Goal: Task Accomplishment & Management: Manage account settings

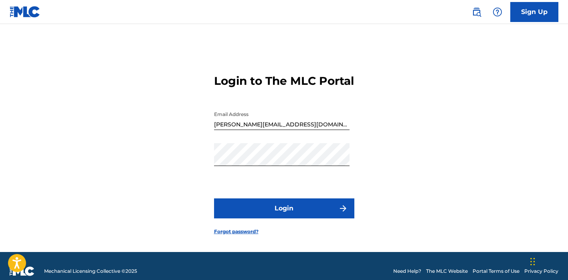
click at [287, 213] on button "Login" at bounding box center [284, 209] width 140 height 20
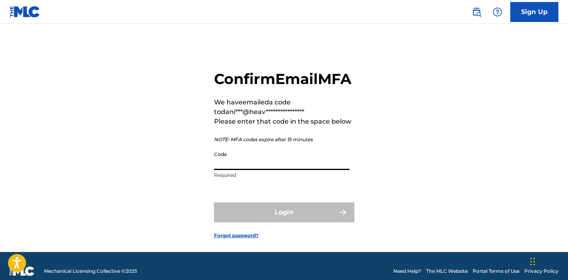
click at [274, 170] on input "Code" at bounding box center [281, 158] width 135 height 23
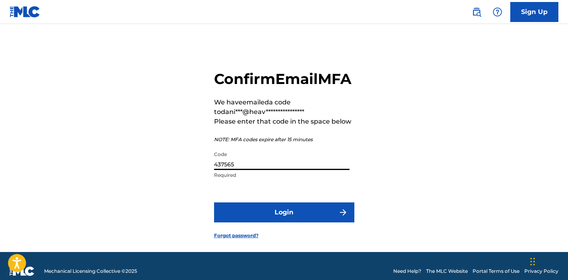
type input "437565"
click at [292, 223] on button "Login" at bounding box center [284, 213] width 140 height 20
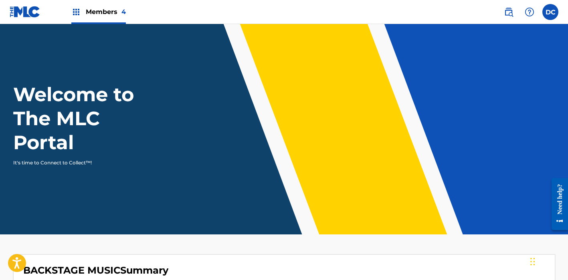
click at [112, 16] on span "Members 4" at bounding box center [106, 11] width 40 height 9
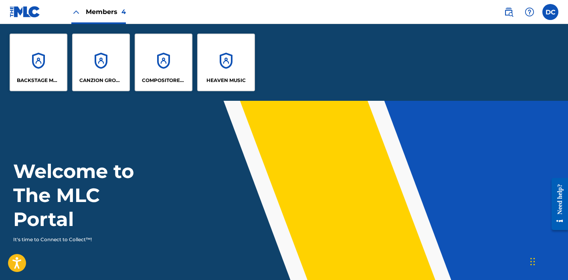
click at [210, 59] on div "HEAVEN MUSIC" at bounding box center [226, 63] width 58 height 58
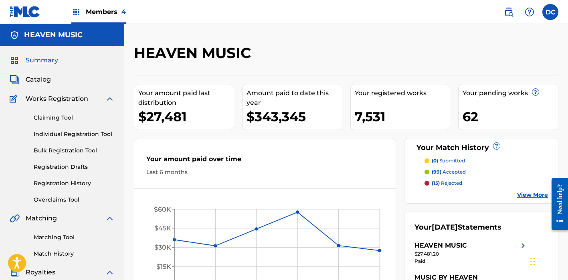
click at [44, 77] on span "Catalog" at bounding box center [38, 80] width 25 height 10
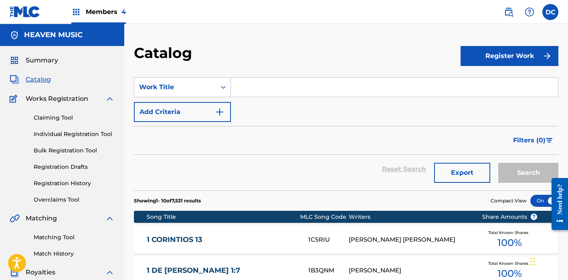
click at [255, 91] on input "Search Form" at bounding box center [394, 87] width 327 height 19
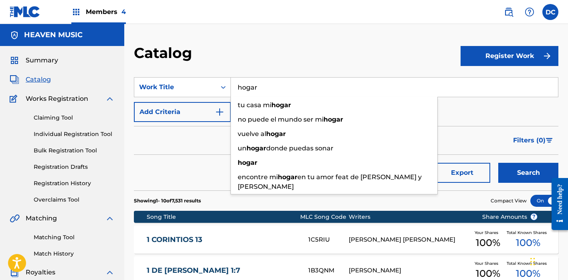
type input "hogar"
click at [528, 173] on button "Search" at bounding box center [528, 173] width 60 height 20
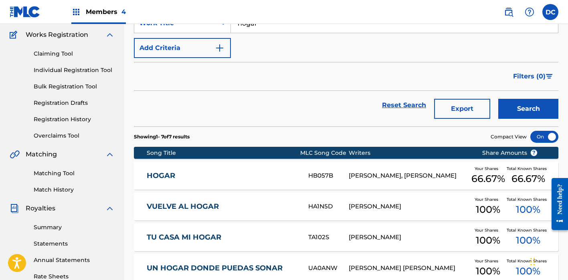
scroll to position [74, 0]
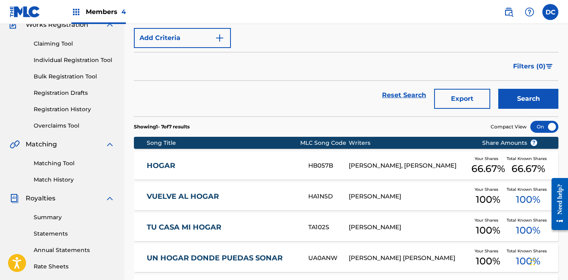
click at [246, 163] on link "HOGAR" at bounding box center [222, 165] width 151 height 9
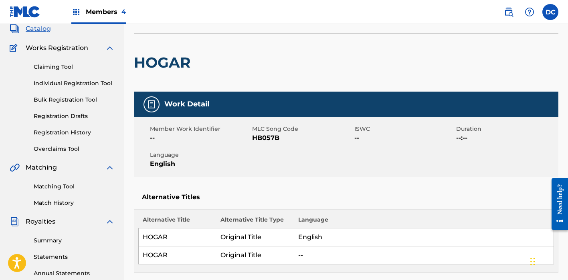
scroll to position [12, 0]
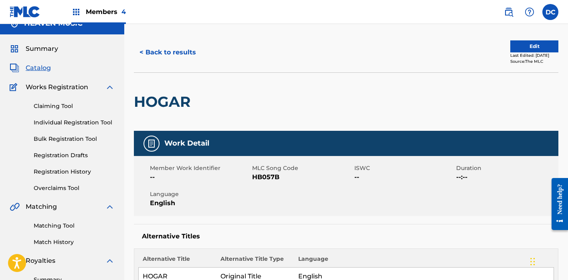
click at [268, 177] on span "HB057B" at bounding box center [302, 178] width 100 height 10
copy span "HB057B"
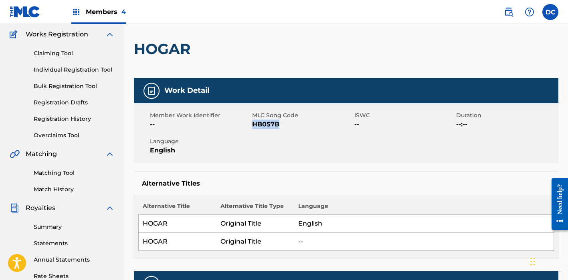
scroll to position [0, 0]
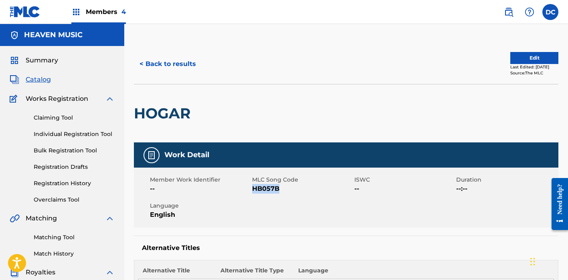
click at [525, 55] on button "Edit" at bounding box center [534, 58] width 48 height 12
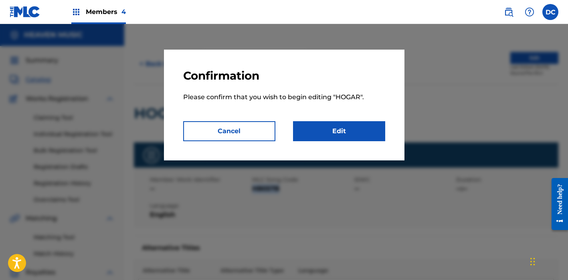
click at [357, 127] on link "Edit" at bounding box center [339, 131] width 92 height 20
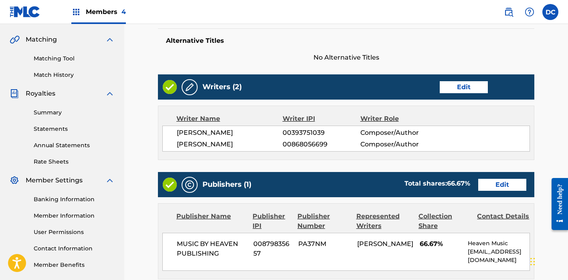
scroll to position [181, 0]
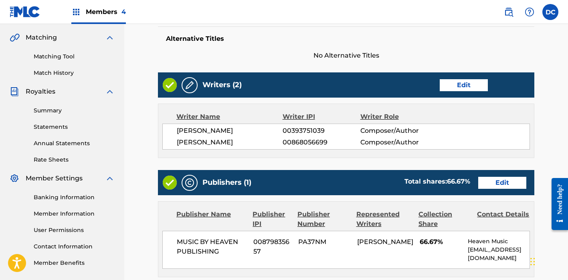
click at [459, 81] on link "Edit" at bounding box center [464, 85] width 48 height 12
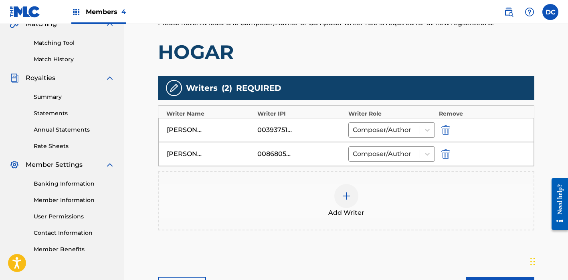
scroll to position [262, 0]
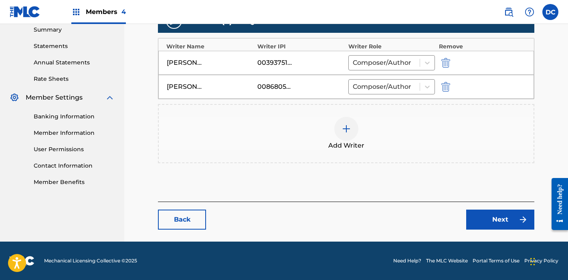
click at [345, 136] on div at bounding box center [346, 129] width 24 height 24
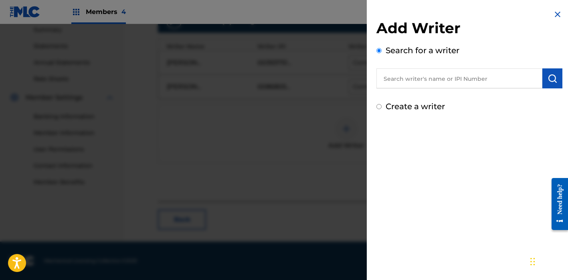
click at [432, 74] on input "text" at bounding box center [459, 79] width 166 height 20
paste input "1051100634"
click at [382, 79] on input "1051100634" at bounding box center [459, 79] width 166 height 20
type input "01051100634"
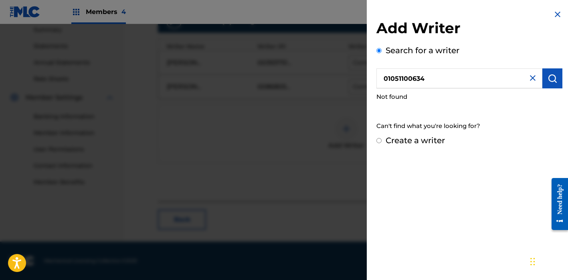
drag, startPoint x: 436, startPoint y: 77, endPoint x: 358, endPoint y: 73, distance: 78.2
click at [358, 73] on div "Add Writer Search for a writer 01051100634 Not found Can't find what you're loo…" at bounding box center [284, 152] width 568 height 256
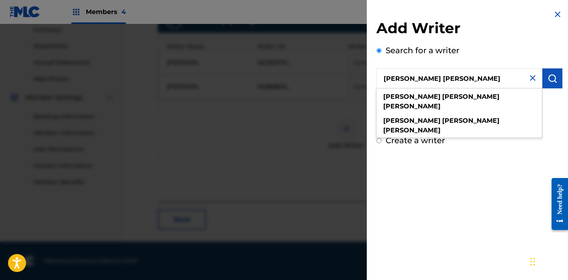
type input "[PERSON_NAME] [PERSON_NAME]"
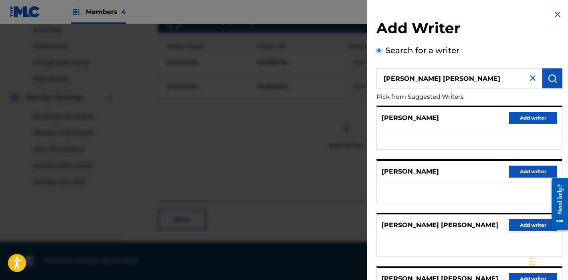
scroll to position [0, 0]
click at [530, 76] on img at bounding box center [533, 78] width 10 height 10
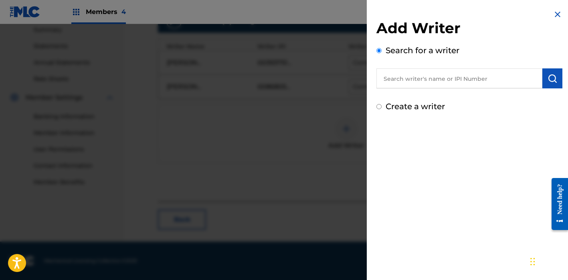
click at [416, 78] on input "text" at bounding box center [459, 79] width 166 height 20
paste input "844444234"
click at [381, 79] on input "844444234" at bounding box center [459, 79] width 166 height 20
type input "00844444234"
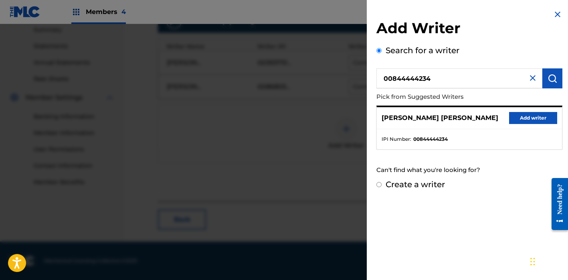
click at [515, 120] on button "Add writer" at bounding box center [533, 118] width 48 height 12
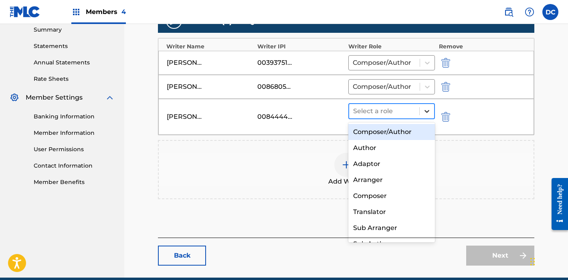
click at [424, 115] on icon at bounding box center [427, 111] width 8 height 8
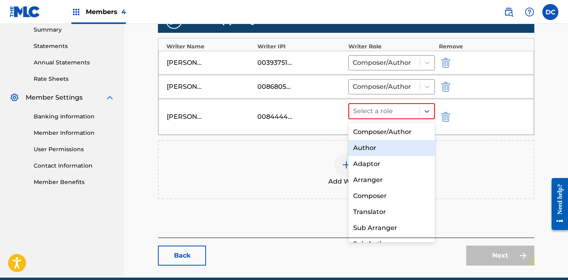
click at [423, 135] on div "Composer/Author" at bounding box center [391, 132] width 87 height 16
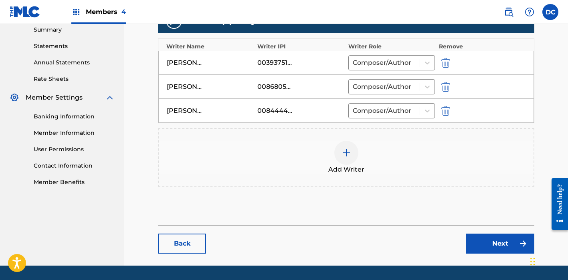
click at [494, 240] on link "Next" at bounding box center [500, 244] width 68 height 20
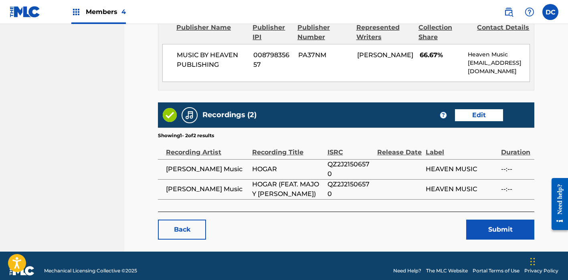
scroll to position [452, 0]
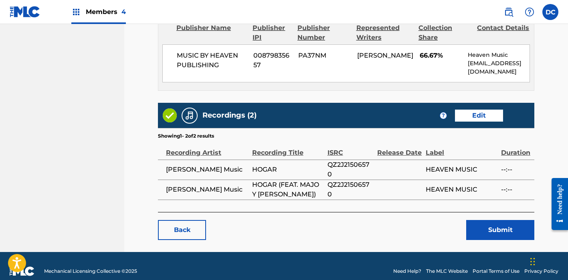
click at [480, 111] on link "Edit" at bounding box center [479, 116] width 48 height 12
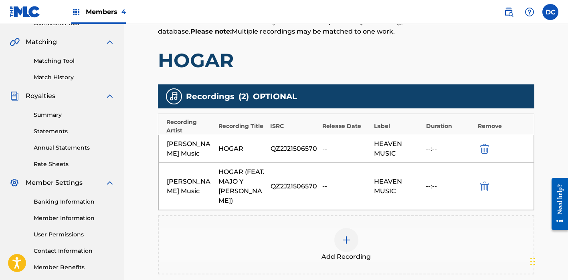
scroll to position [262, 0]
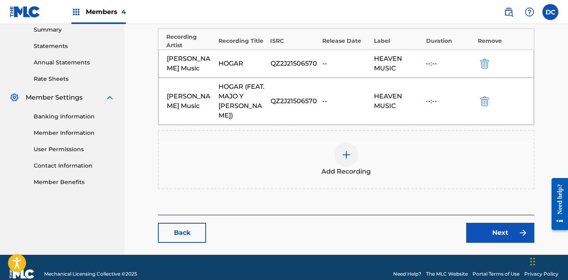
click at [344, 156] on img at bounding box center [346, 155] width 10 height 10
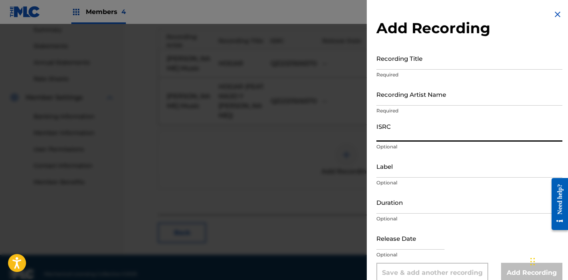
click at [400, 137] on input "ISRC" at bounding box center [469, 130] width 186 height 23
paste input "QZ2J21509237"
type input "QZ2J21509237"
click at [407, 100] on input "Recording Artist Name" at bounding box center [469, 94] width 186 height 23
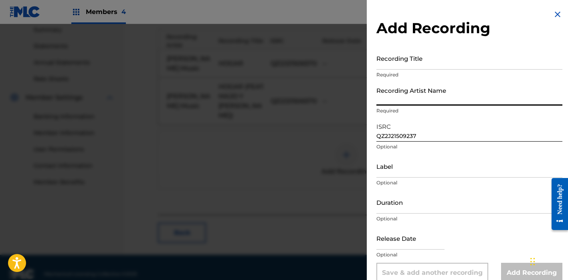
paste input "[PERSON_NAME] Music"
type input "[PERSON_NAME] Music"
click at [417, 63] on input "Recording Title" at bounding box center [469, 58] width 186 height 23
paste input "Hogar (En Vivo)"
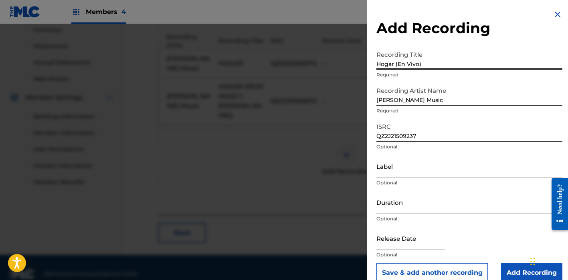
type input "Hogar (En Vivo)"
paste input "Heaven Music"
click at [414, 170] on input "Label" at bounding box center [469, 166] width 186 height 23
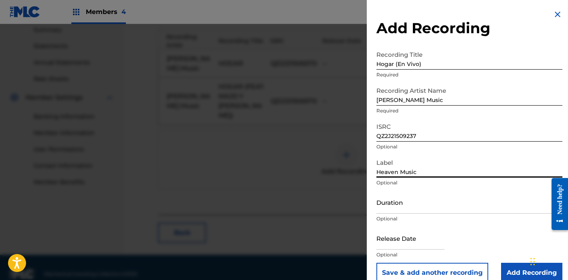
type input "Heaven Music"
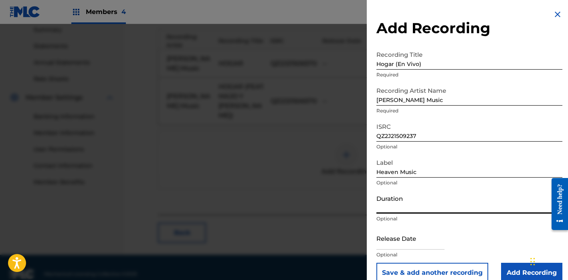
click at [387, 210] on input "Duration" at bounding box center [469, 202] width 186 height 23
paste input "00:06:01"
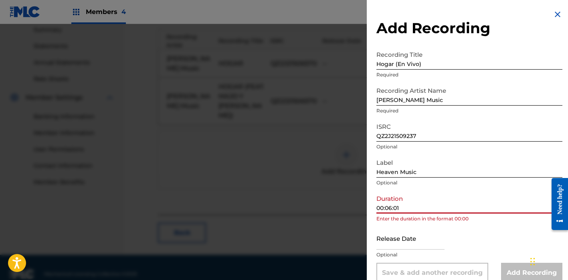
click at [385, 208] on input "00:06:01" at bounding box center [469, 202] width 186 height 23
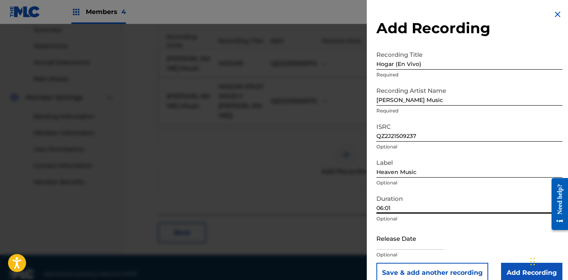
type input "06:01"
click at [413, 234] on input "text" at bounding box center [410, 238] width 68 height 23
select select "8"
select select "2025"
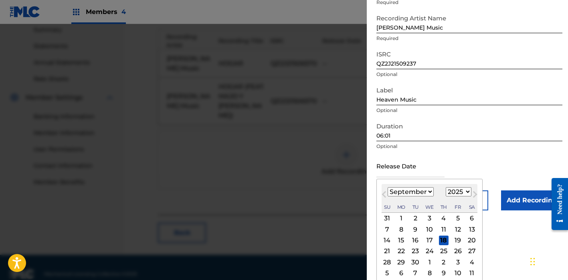
scroll to position [76, 0]
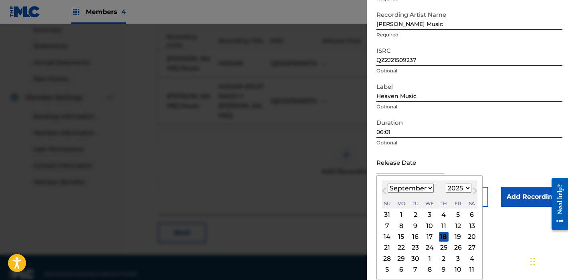
click at [453, 238] on div "19" at bounding box center [458, 237] width 10 height 10
type input "[DATE]"
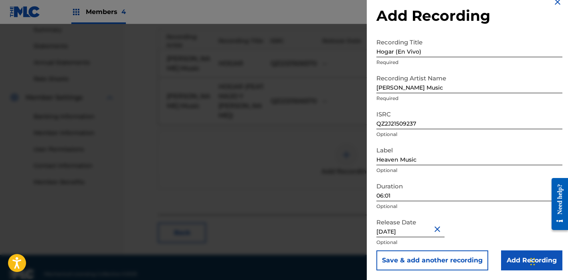
scroll to position [12, 0]
click at [515, 257] on input "Add Recording" at bounding box center [531, 261] width 61 height 20
